Goal: Entertainment & Leisure: Consume media (video, audio)

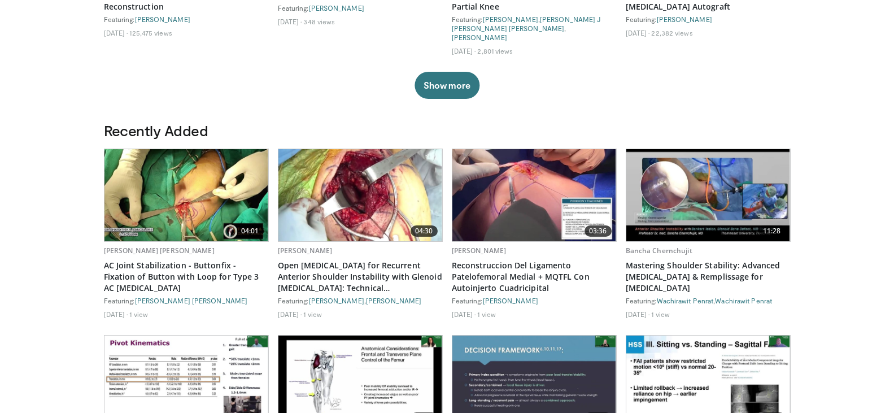
scroll to position [531, 0]
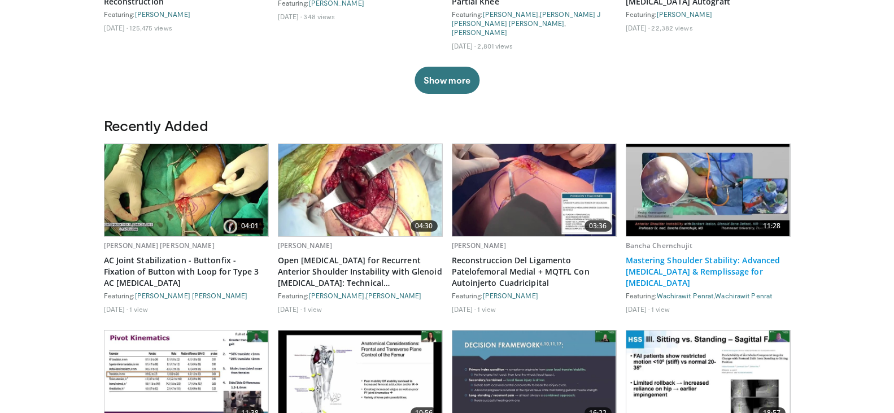
click at [678, 255] on link "Mastering Shoulder Stability: Advanced [MEDICAL_DATA] & Remplissage for [MEDICA…" at bounding box center [708, 272] width 165 height 34
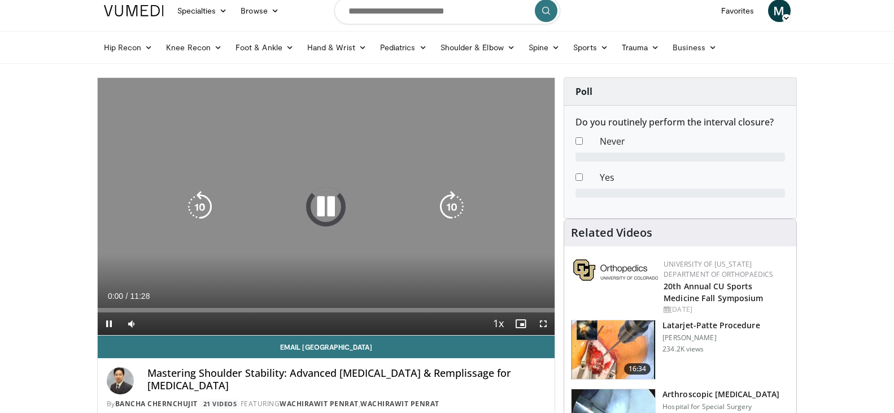
scroll to position [57, 0]
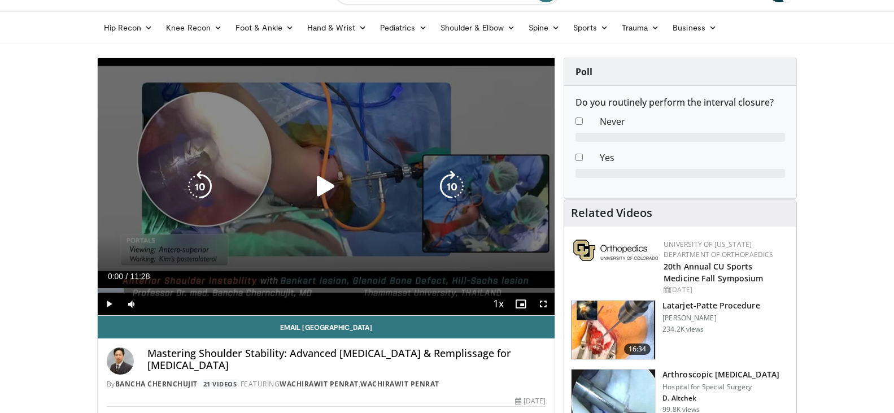
click at [327, 185] on icon "Video Player" at bounding box center [326, 187] width 32 height 32
click at [459, 178] on icon "Video Player" at bounding box center [452, 187] width 32 height 32
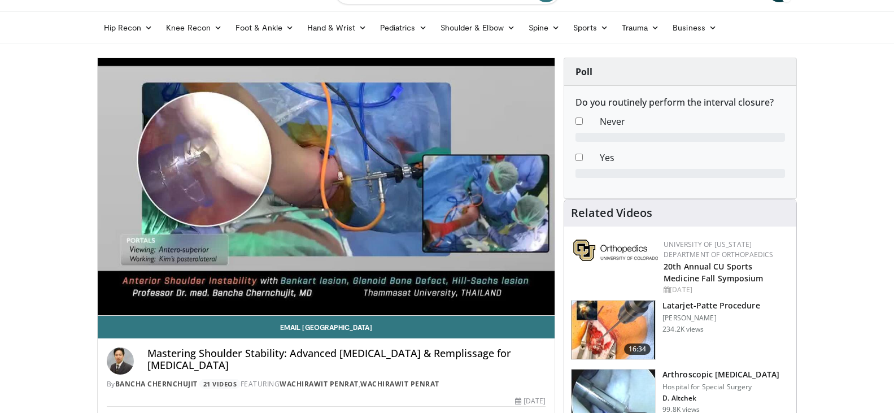
click at [459, 178] on div "40 seconds Tap to unmute" at bounding box center [327, 186] width 458 height 257
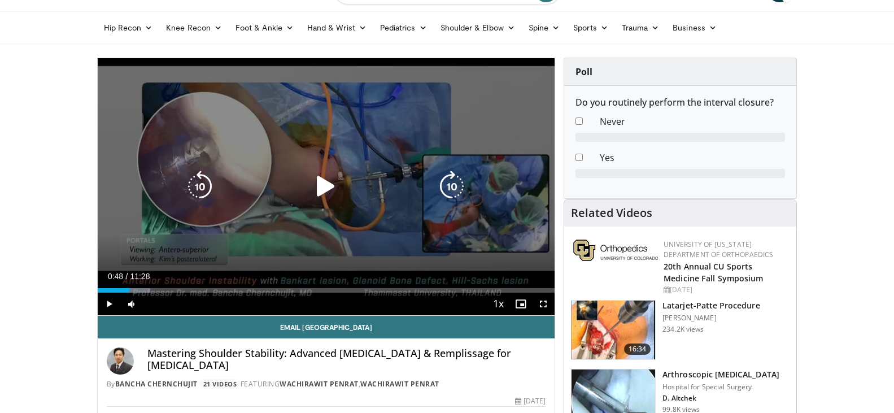
click at [446, 190] on icon "Video Player" at bounding box center [452, 187] width 32 height 32
click at [322, 185] on icon "Video Player" at bounding box center [326, 187] width 32 height 32
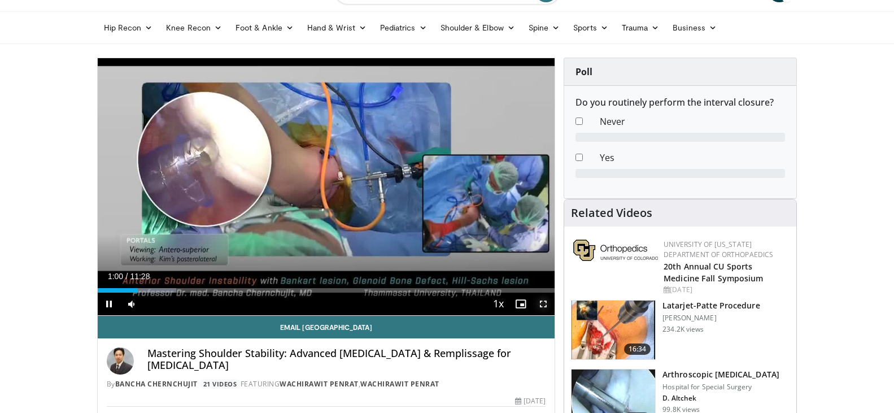
click at [547, 304] on span "Video Player" at bounding box center [543, 304] width 23 height 23
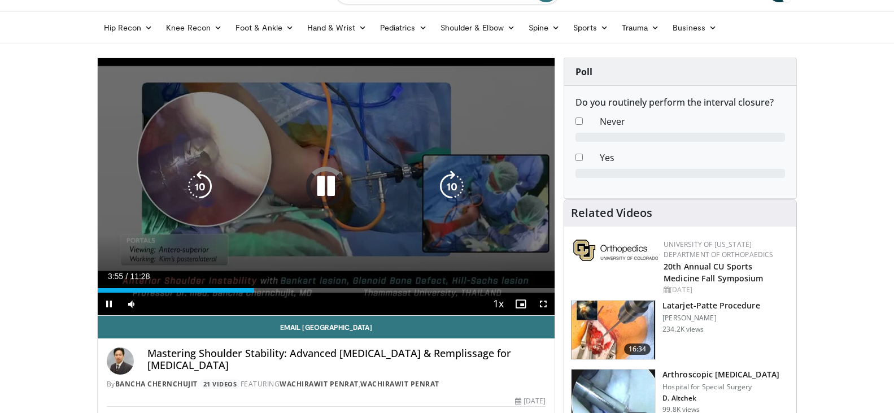
click at [344, 182] on div "Video Player" at bounding box center [326, 186] width 275 height 23
click at [324, 186] on icon "Video Player" at bounding box center [326, 187] width 32 height 32
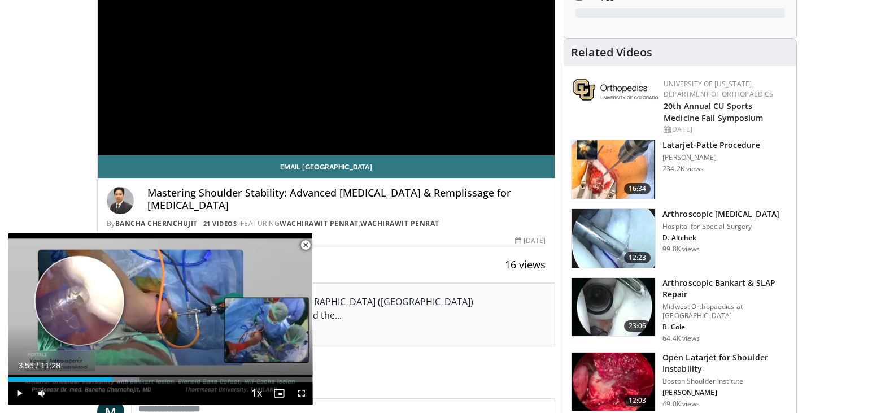
scroll to position [283, 0]
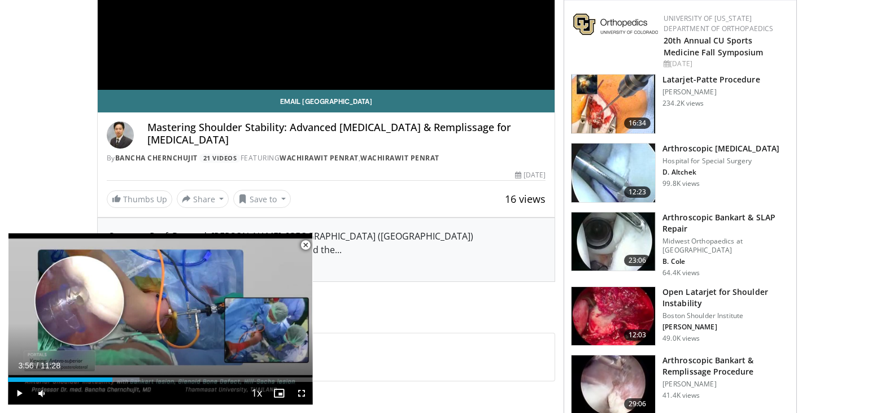
click at [385, 243] on div "Surgeon: Prof. Dr. med. [PERSON_NAME], [GEOGRAPHIC_DATA] ([GEOGRAPHIC_DATA]) Pr…" at bounding box center [326, 249] width 435 height 41
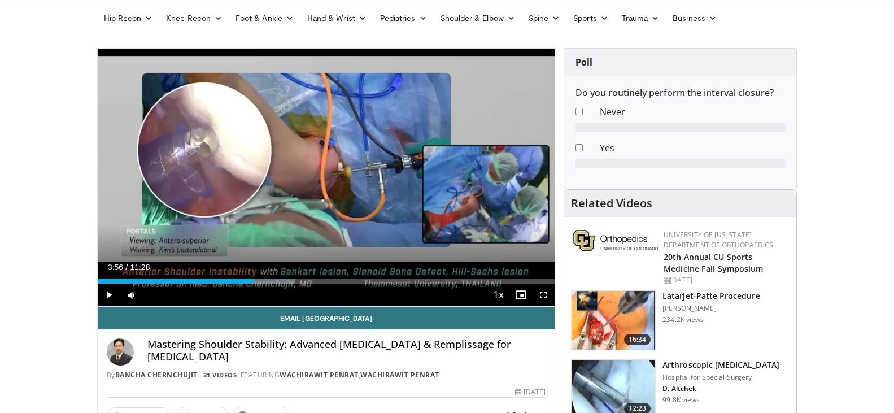
scroll to position [57, 0]
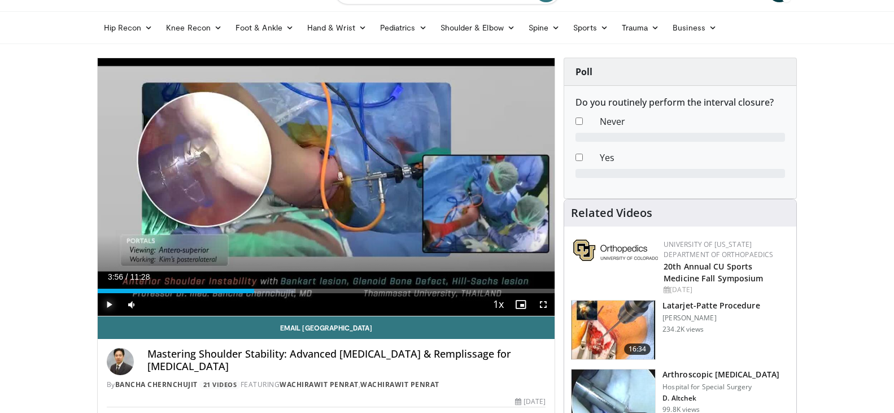
click at [111, 302] on span "Video Player" at bounding box center [109, 304] width 23 height 23
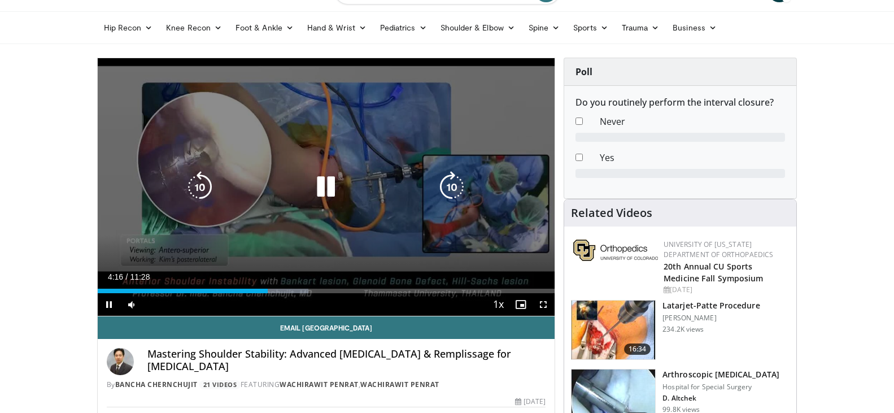
click at [332, 177] on icon "Video Player" at bounding box center [326, 187] width 32 height 32
click at [322, 187] on icon "Video Player" at bounding box center [326, 187] width 32 height 32
drag, startPoint x: 540, startPoint y: 306, endPoint x: 540, endPoint y: 375, distance: 68.4
click at [540, 306] on span "Video Player" at bounding box center [543, 304] width 23 height 23
click at [326, 180] on icon "Video Player" at bounding box center [326, 187] width 32 height 32
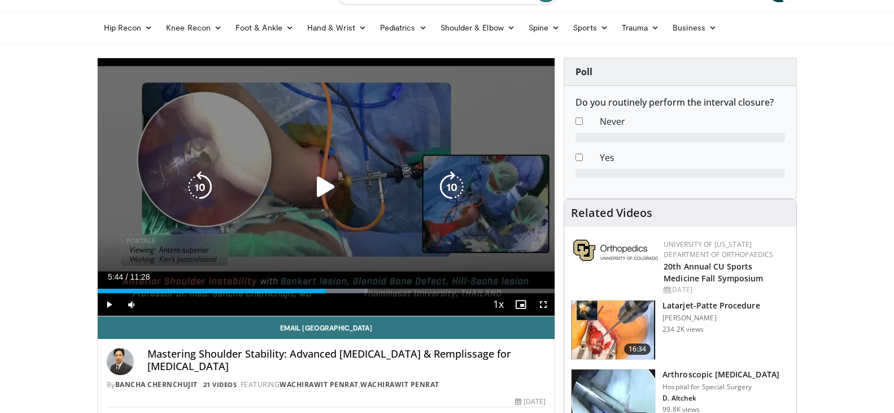
click at [325, 187] on icon "Video Player" at bounding box center [326, 187] width 32 height 32
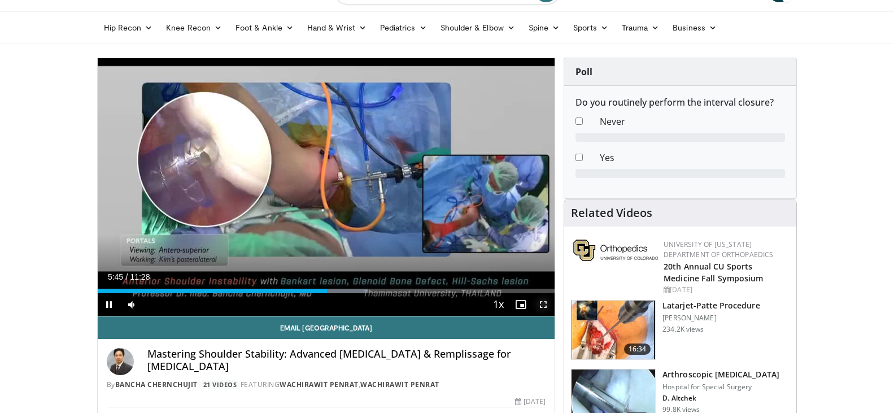
click at [544, 302] on span "Video Player" at bounding box center [543, 304] width 23 height 23
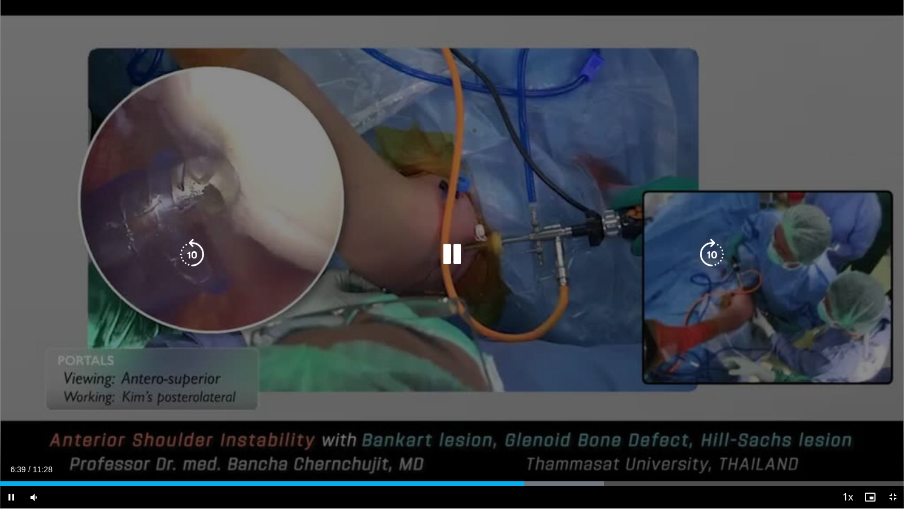
click at [449, 251] on icon "Video Player" at bounding box center [452, 254] width 32 height 32
click at [445, 253] on icon "Video Player" at bounding box center [452, 254] width 32 height 32
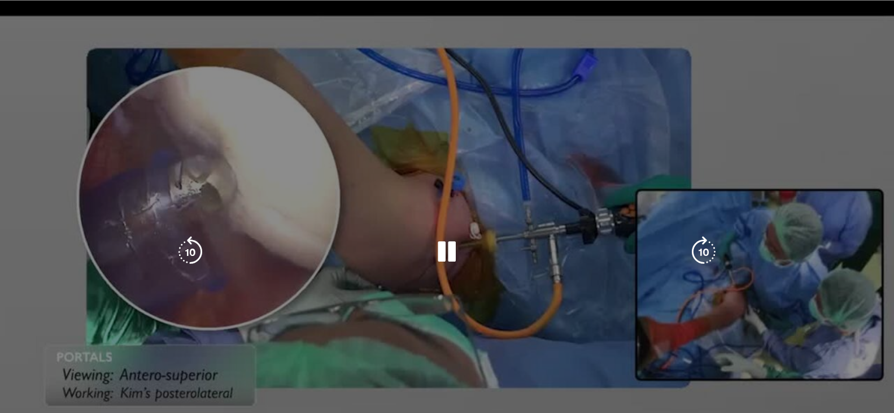
scroll to position [226, 0]
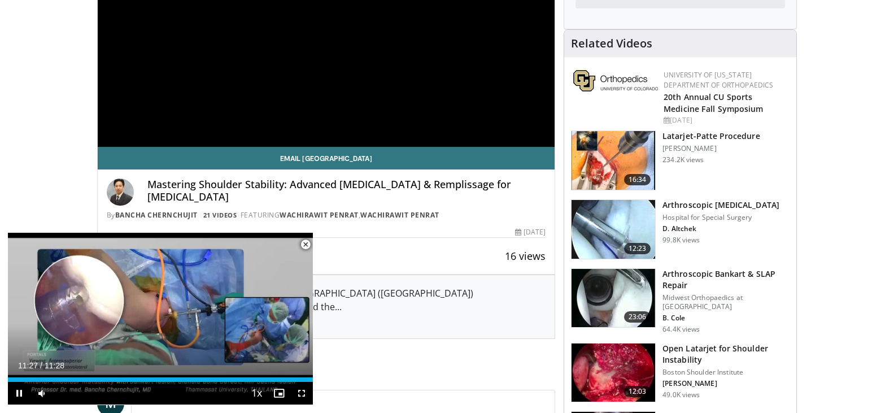
click at [303, 245] on span "Video Player" at bounding box center [305, 244] width 23 height 23
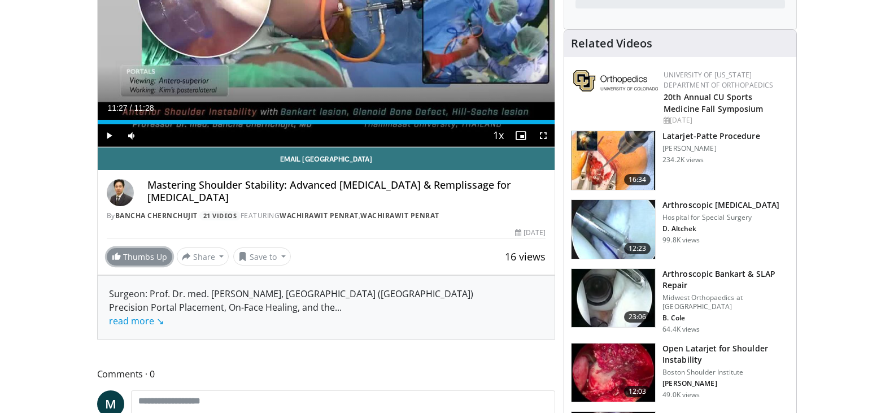
click at [116, 257] on span at bounding box center [116, 255] width 9 height 9
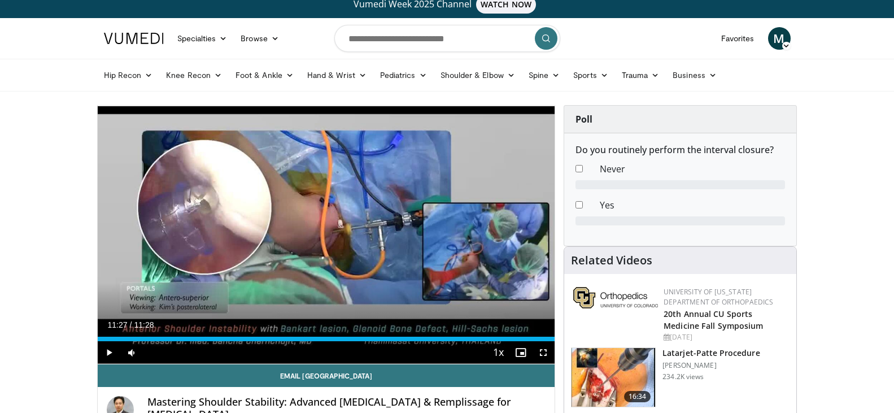
scroll to position [0, 0]
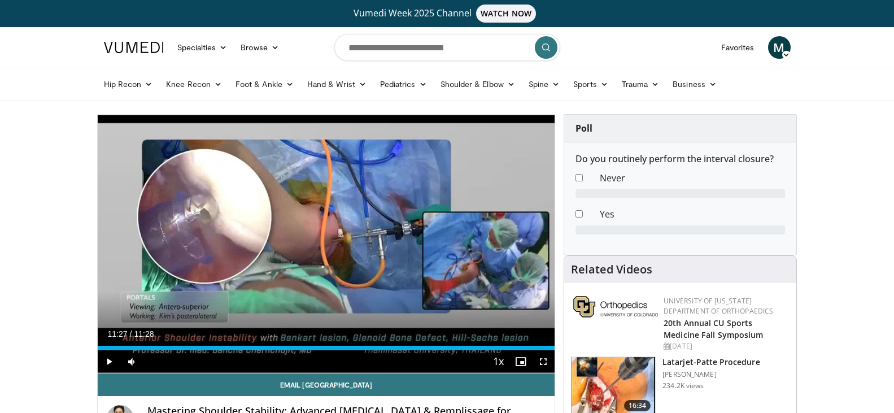
click at [120, 46] on img at bounding box center [134, 47] width 60 height 11
